Goal: Task Accomplishment & Management: Manage account settings

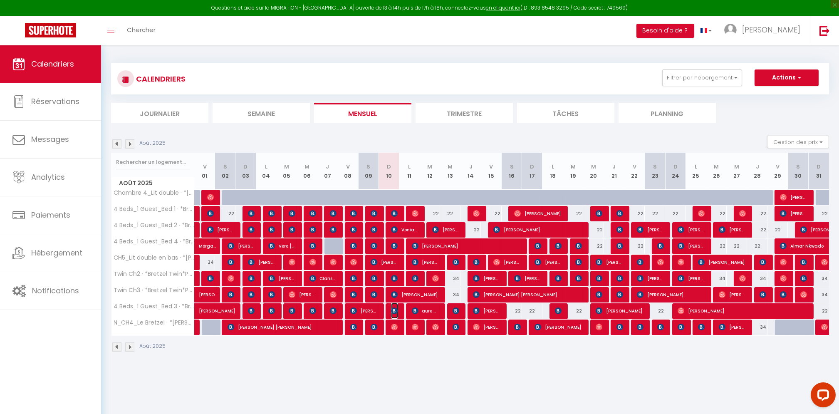
click at [394, 311] on img at bounding box center [394, 310] width 7 height 7
select select "OK"
select select "0"
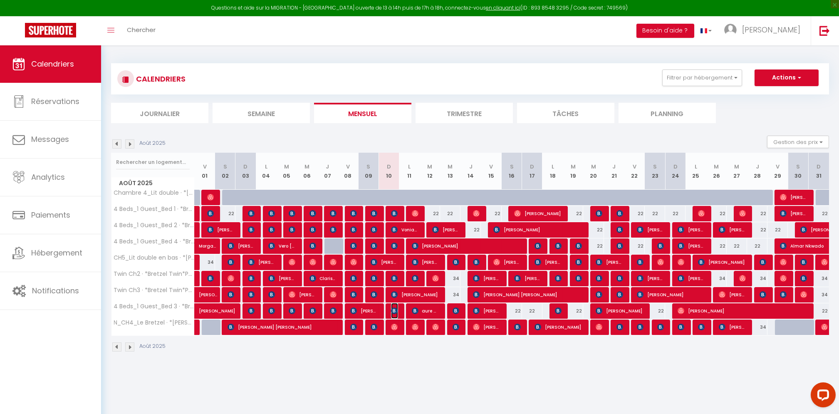
select select "1"
select select
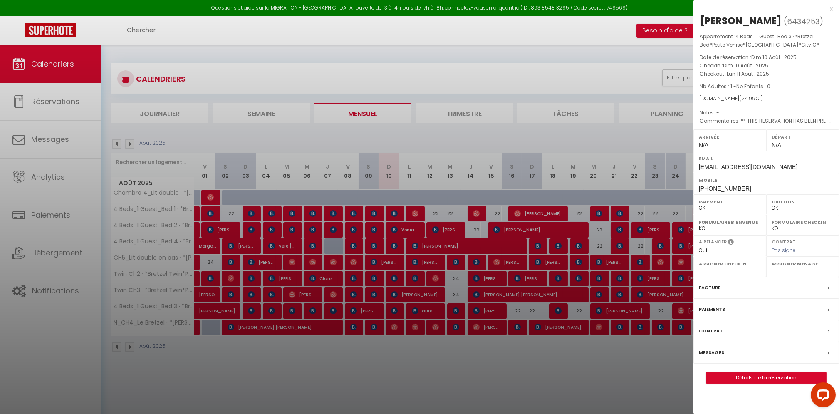
click at [415, 359] on div at bounding box center [419, 207] width 839 height 414
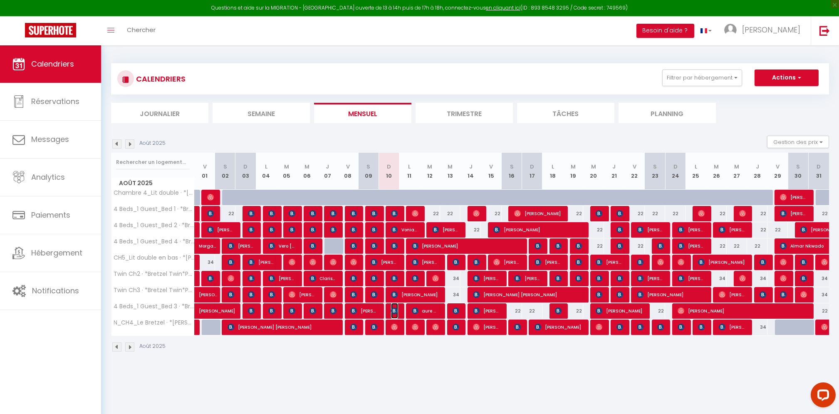
click at [394, 311] on img at bounding box center [394, 310] width 7 height 7
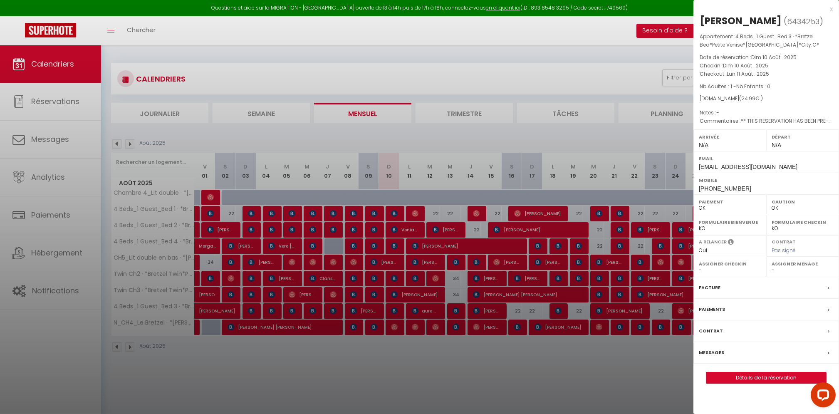
click at [396, 365] on div at bounding box center [419, 207] width 839 height 414
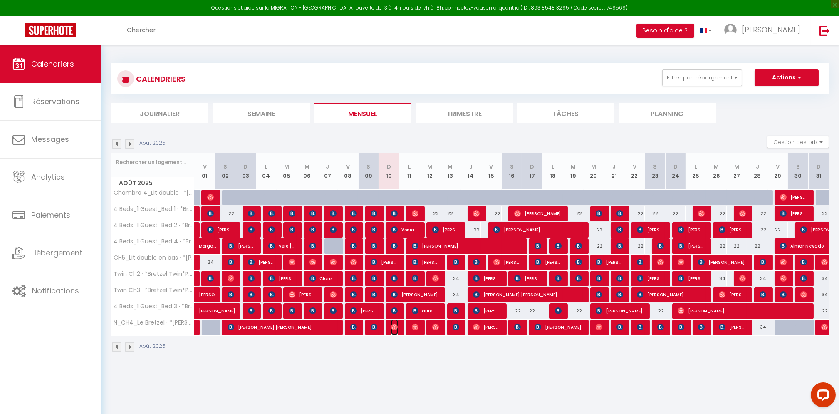
click at [396, 324] on img at bounding box center [394, 327] width 7 height 7
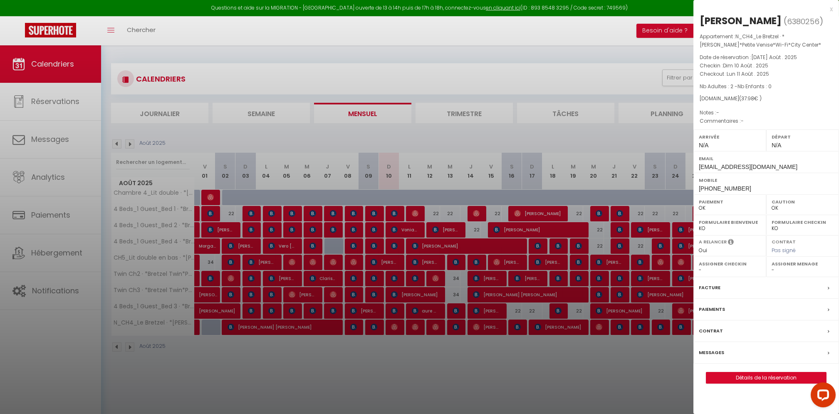
click at [396, 347] on div at bounding box center [419, 207] width 839 height 414
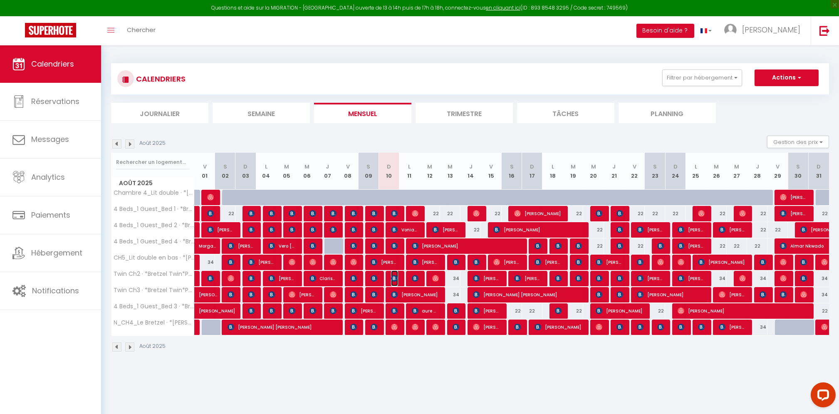
click at [396, 277] on img at bounding box center [394, 278] width 7 height 7
select select "KO"
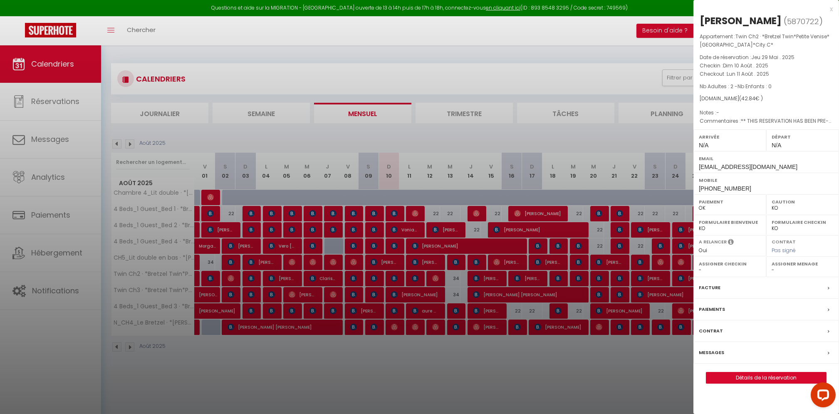
click at [720, 351] on label "Messages" at bounding box center [711, 352] width 25 height 9
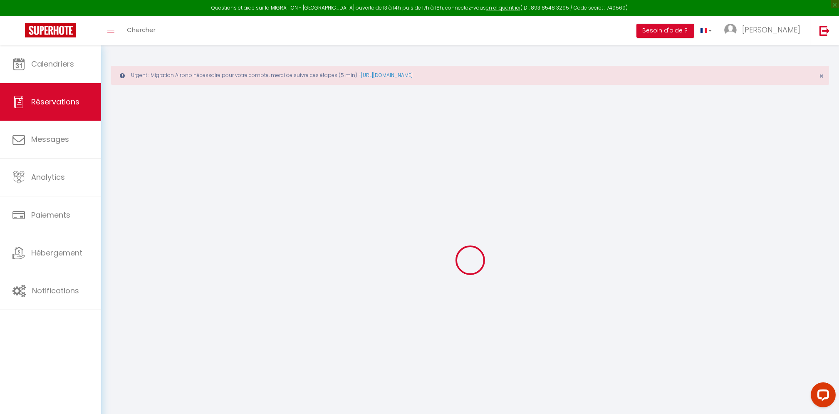
select select
checkbox input "false"
select select
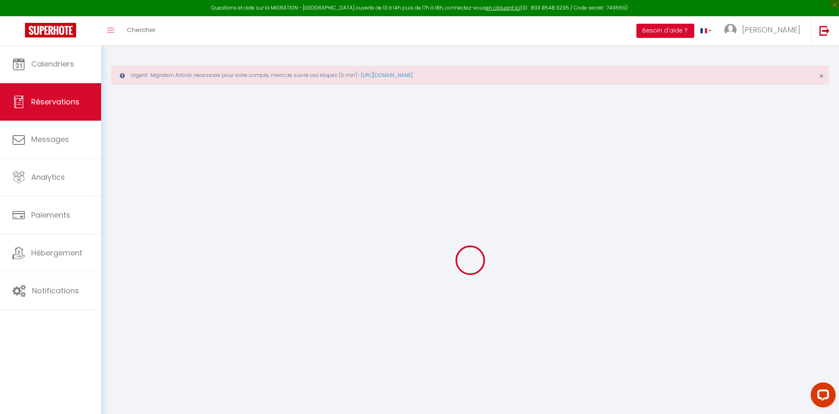
checkbox input "false"
type textarea "** THIS RESERVATION HAS BEEN PRE-PAID ** BOOKING NOTE : Payment charge is EUR 0…"
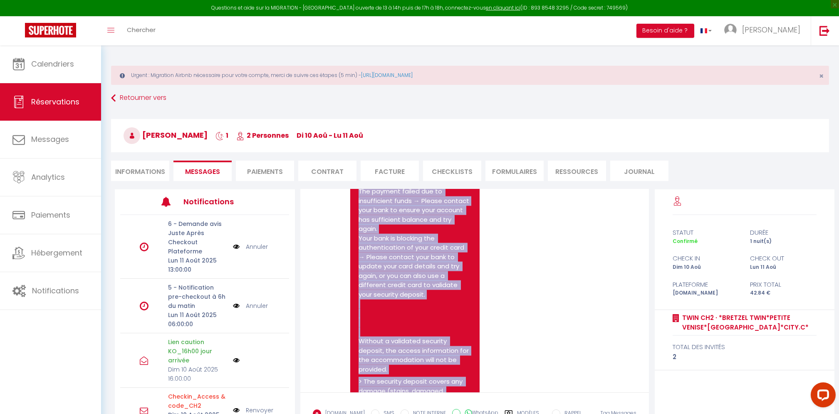
scroll to position [4679, 0]
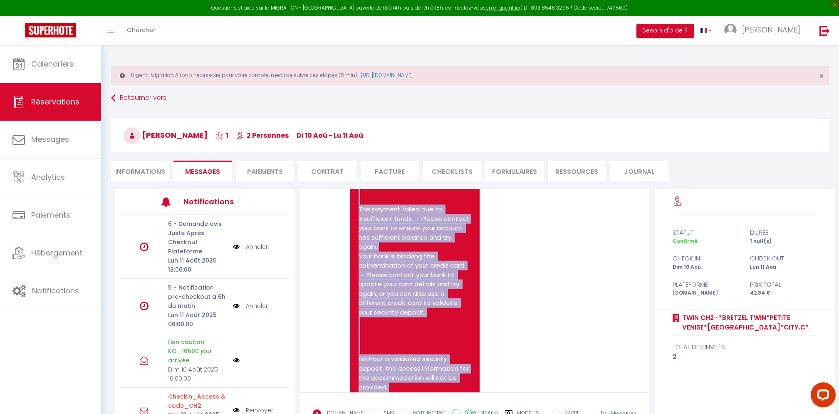
drag, startPoint x: 423, startPoint y: 347, endPoint x: 353, endPoint y: 328, distance: 72.9
click at [353, 328] on div "4rd Reminder: Mandatory Security Deposit Not Validated Hello jacintha, Your man…" at bounding box center [415, 235] width 130 height 713
copy pre "4rd Reminder: Mandatory Security Deposit Not Validated Hello jacintha, Your man…"
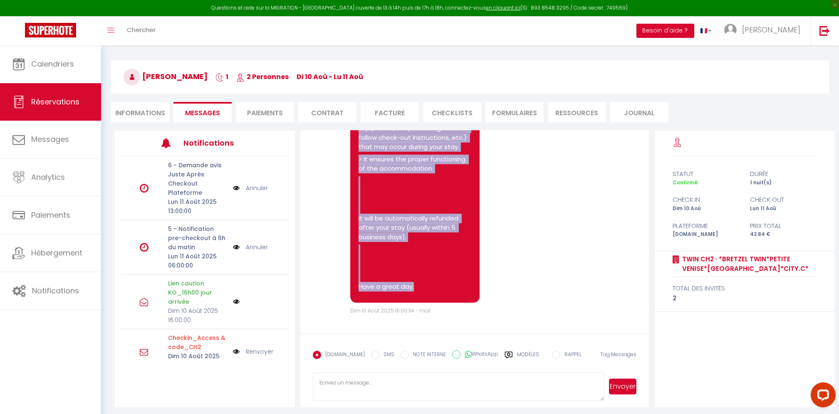
scroll to position [62, 0]
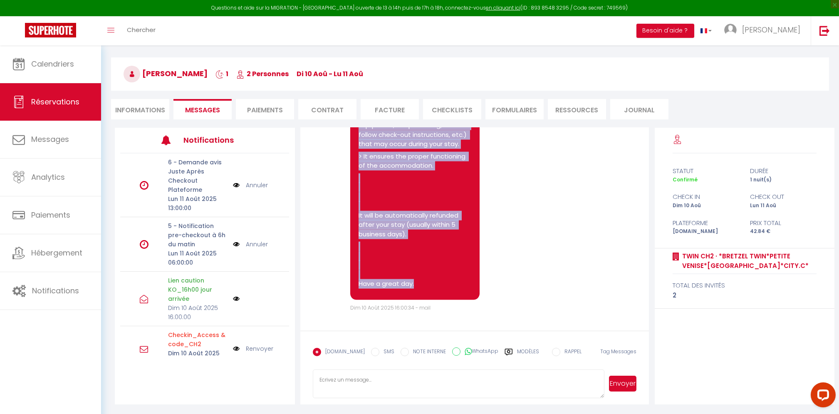
click at [452, 351] on input "WhatsApp" at bounding box center [456, 351] width 8 height 8
radio input "true"
radio input "false"
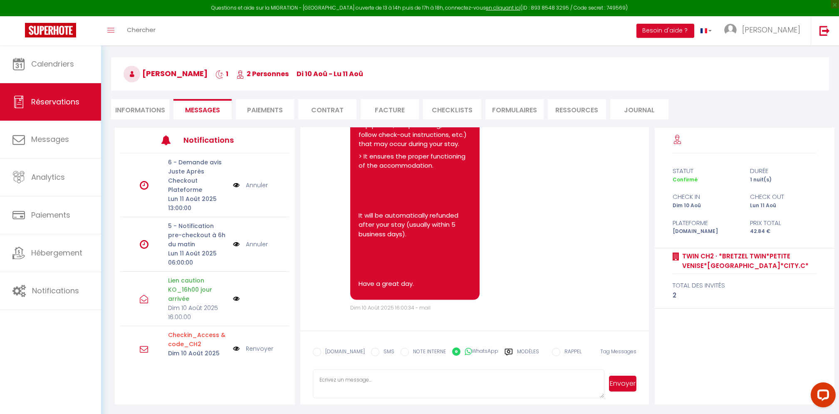
click at [522, 378] on textarea at bounding box center [459, 383] width 292 height 29
paste textarea "4rd Reminder: Mandatory Security Deposit Not Validated Hello jacintha, Your man…"
type textarea "4rd Reminder: Mandatory Security Deposit Not Validated Hello jacintha, Your man…"
click at [619, 386] on button "Envoyer" at bounding box center [622, 384] width 27 height 16
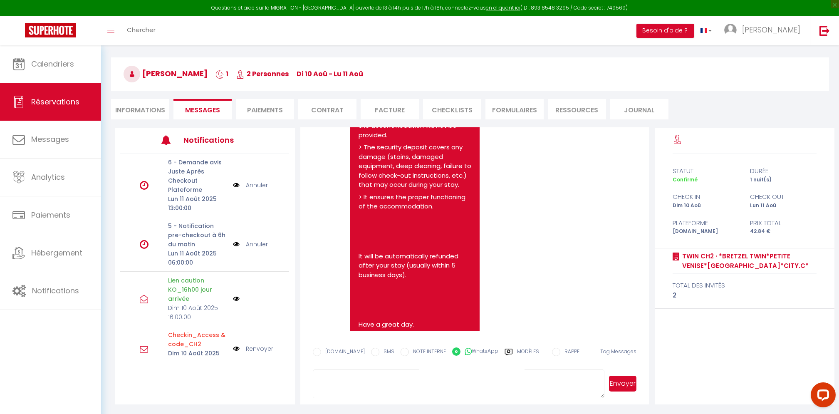
scroll to position [5258, 0]
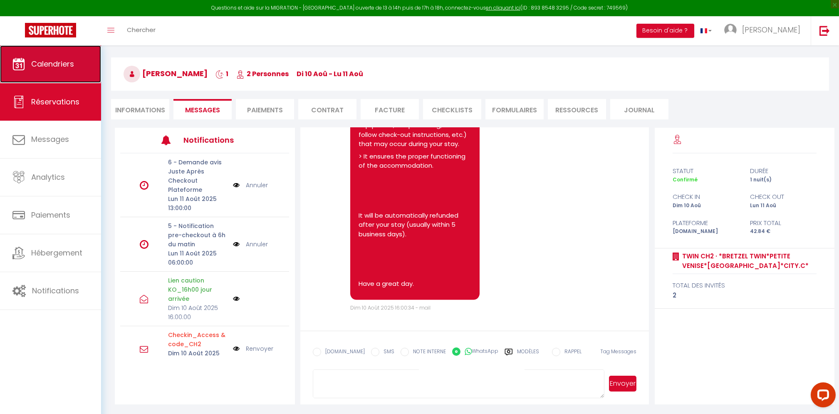
click at [27, 65] on link "Calendriers" at bounding box center [50, 63] width 101 height 37
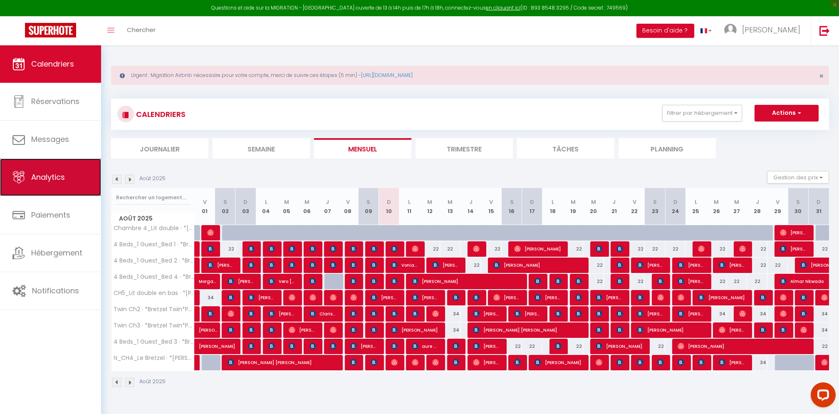
click at [72, 177] on link "Analytics" at bounding box center [50, 176] width 101 height 37
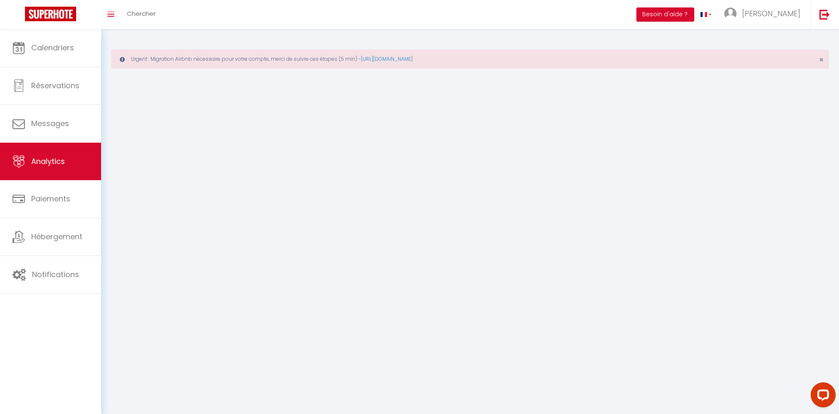
select select "2025"
select select "8"
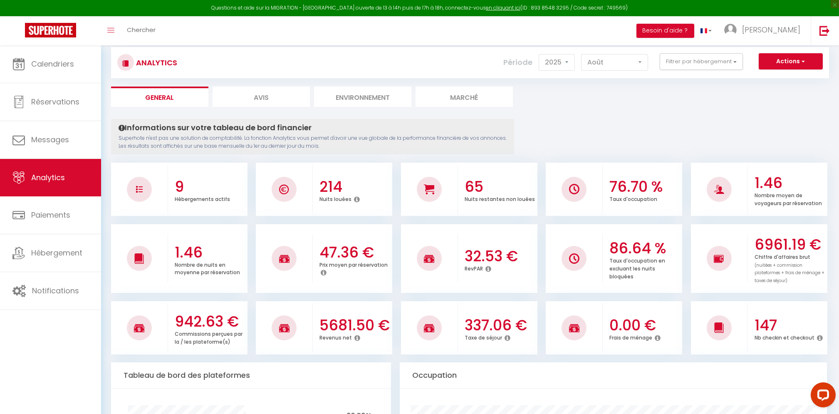
scroll to position [55, 0]
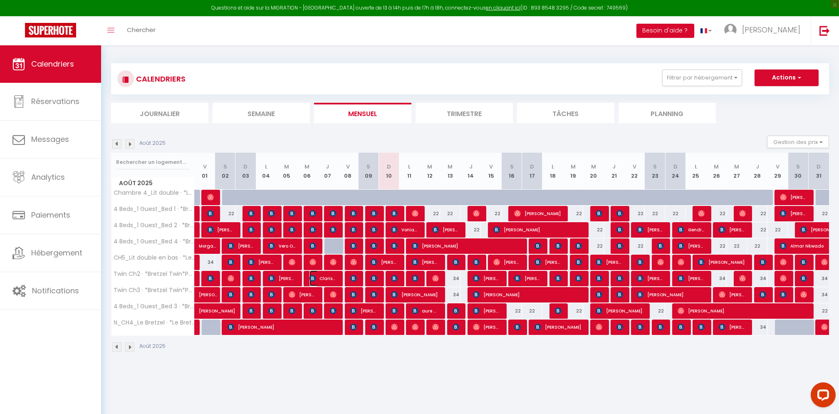
click at [330, 278] on span "Clarisse Le Men" at bounding box center [322, 278] width 27 height 16
select select "OK"
select select "0"
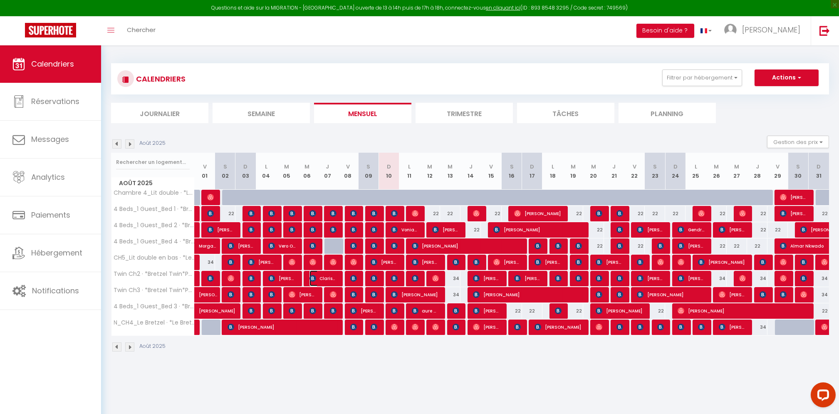
select select "1"
select select
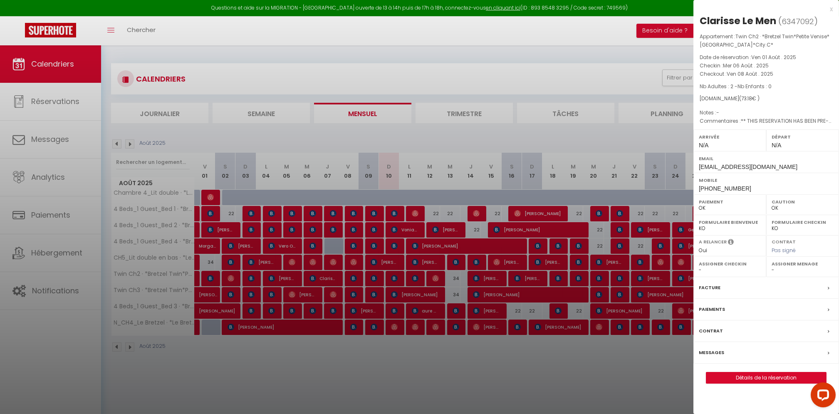
click at [435, 367] on div at bounding box center [419, 207] width 839 height 414
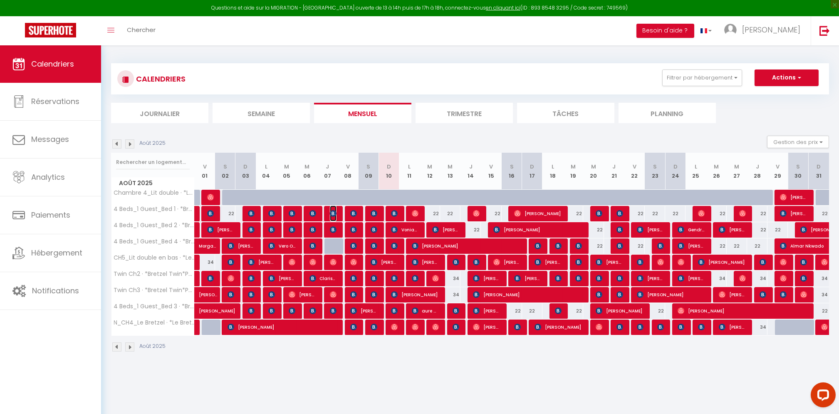
click at [333, 212] on img at bounding box center [333, 213] width 7 height 7
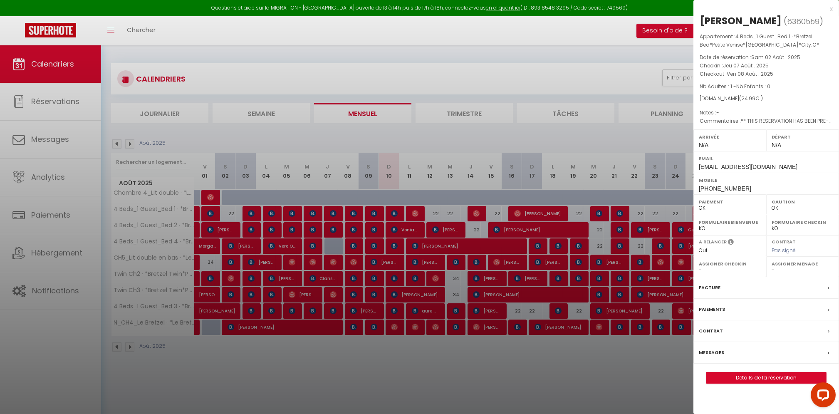
click at [426, 376] on div at bounding box center [419, 207] width 839 height 414
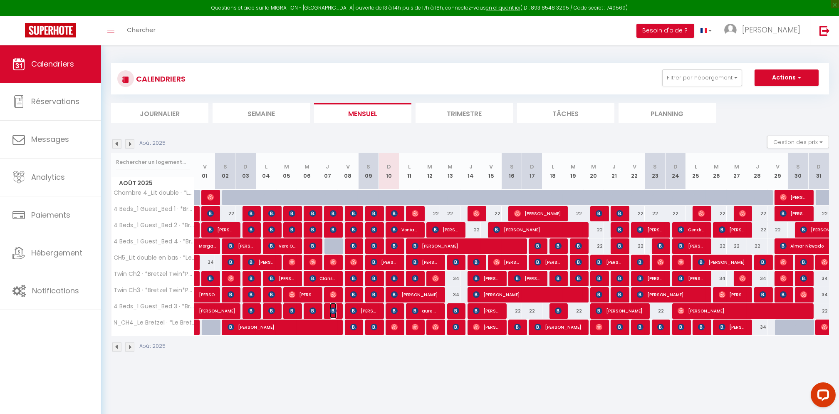
click at [333, 310] on img at bounding box center [333, 310] width 7 height 7
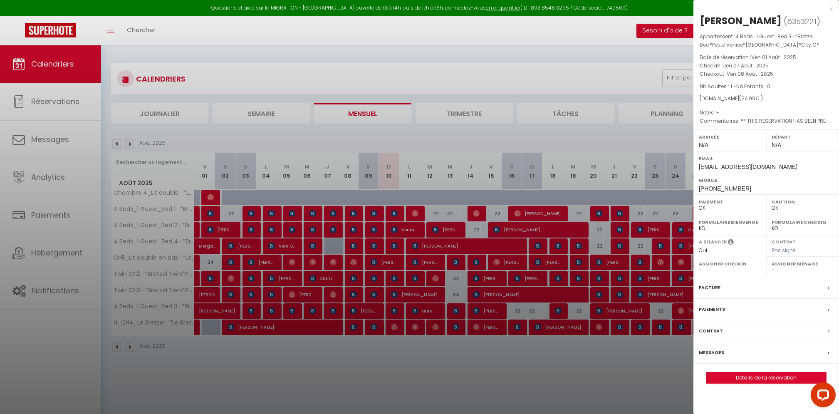
click at [520, 361] on div at bounding box center [419, 207] width 839 height 414
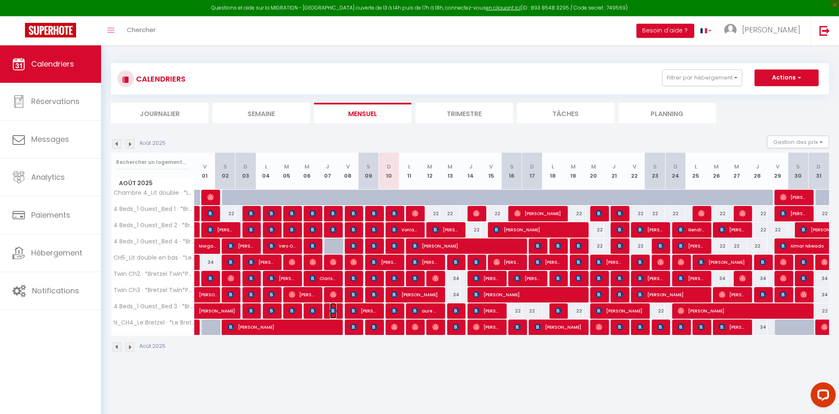
click at [335, 308] on img at bounding box center [333, 310] width 7 height 7
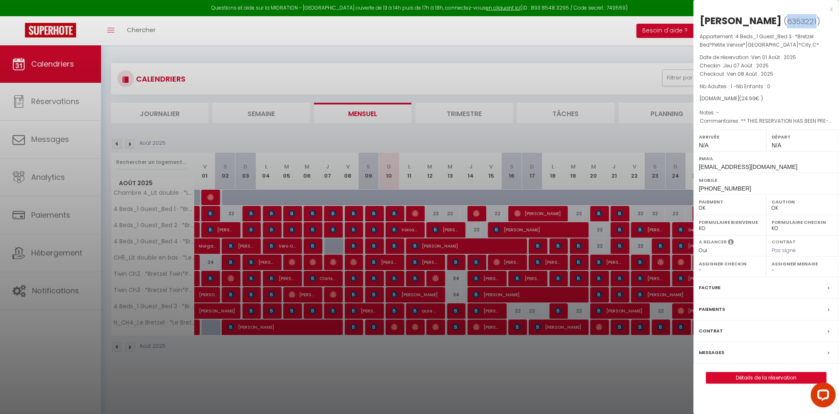
drag, startPoint x: 799, startPoint y: 22, endPoint x: 769, endPoint y: 20, distance: 30.0
click at [784, 20] on span "( 6353221 )" at bounding box center [802, 21] width 37 height 12
copy span "6353221"
click at [504, 364] on div at bounding box center [419, 207] width 839 height 414
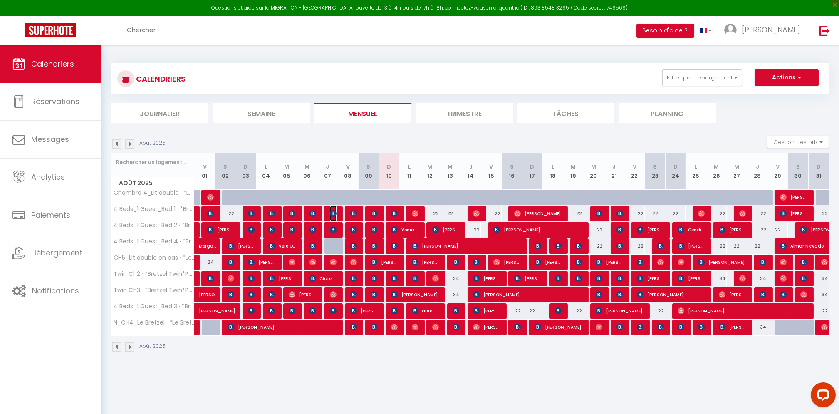
click at [333, 213] on img at bounding box center [333, 213] width 7 height 7
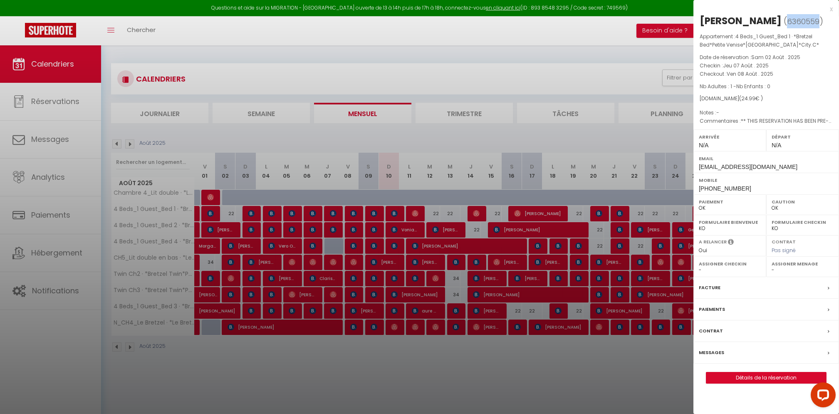
drag, startPoint x: 796, startPoint y: 22, endPoint x: 763, endPoint y: 19, distance: 32.5
click at [787, 19] on span "6360559" at bounding box center [803, 21] width 32 height 10
copy span "6360559"
click at [574, 138] on div at bounding box center [419, 207] width 839 height 414
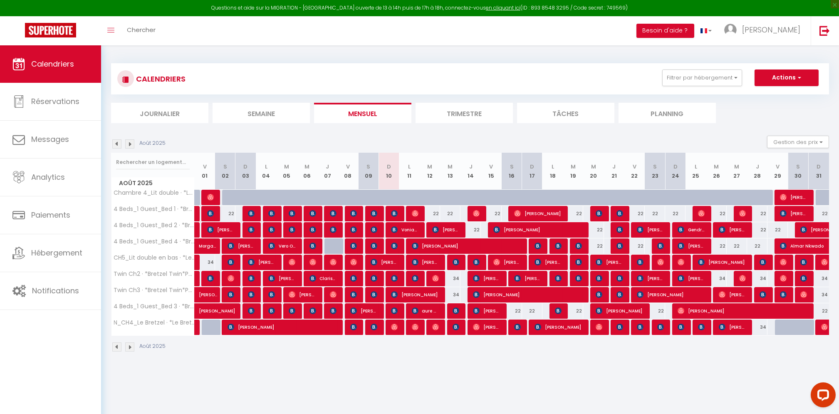
click at [354, 365] on div "CALENDRIERS Filtrer par hébergement Tous Chambre 4_Lit double · *Le Bretzel*Pet…" at bounding box center [470, 207] width 738 height 325
click at [330, 277] on span "Clarisse Le Men" at bounding box center [322, 278] width 27 height 16
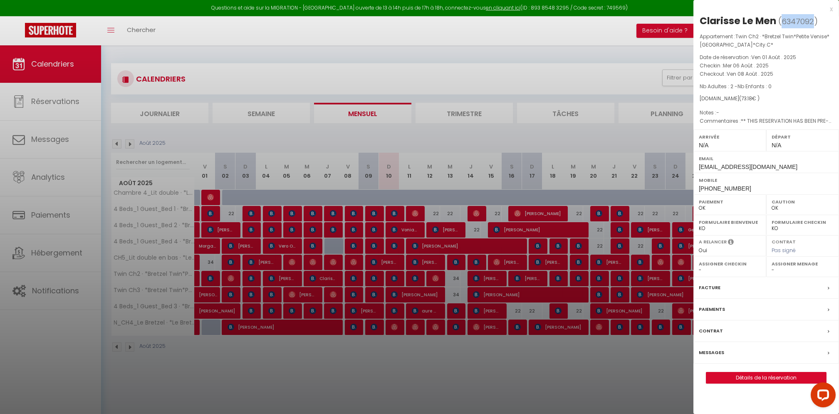
drag, startPoint x: 813, startPoint y: 20, endPoint x: 781, endPoint y: 19, distance: 31.6
click at [781, 19] on span "( 6347092 )" at bounding box center [798, 21] width 40 height 12
copy span "6347092"
